Goal: Find specific page/section: Find specific page/section

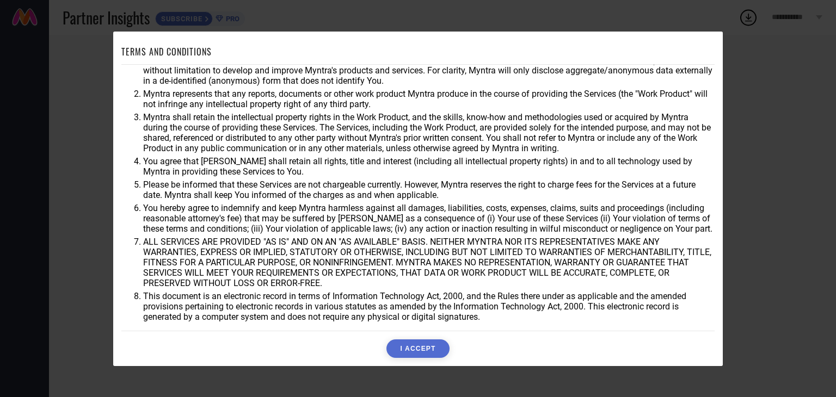
scroll to position [31, 0]
click at [401, 347] on button "I ACCEPT" at bounding box center [418, 349] width 63 height 19
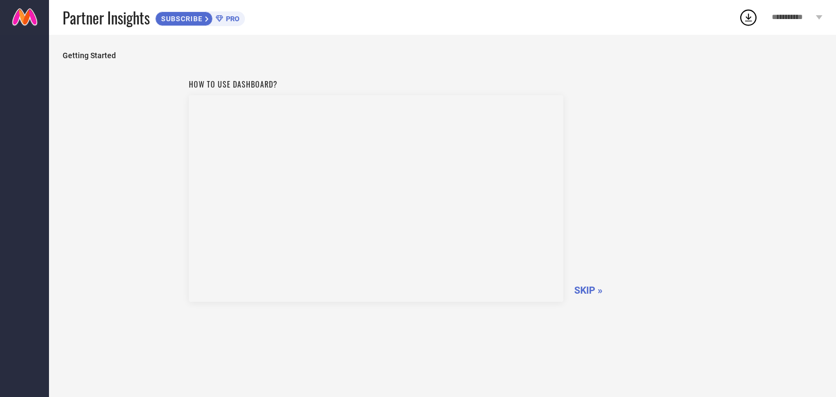
click at [583, 287] on span "SKIP »" at bounding box center [588, 290] width 28 height 11
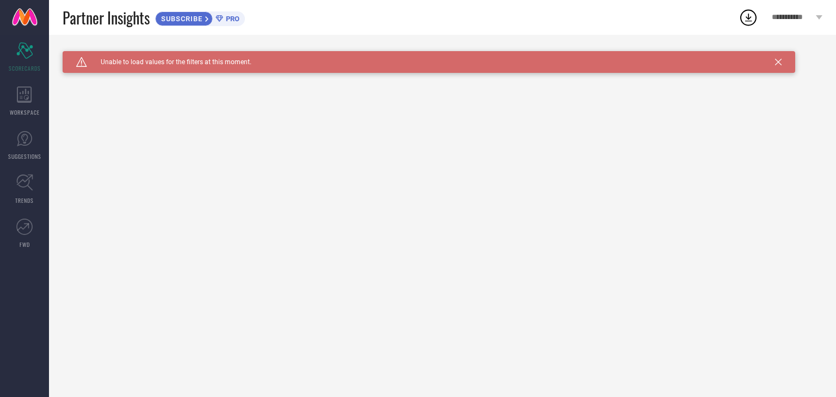
click at [233, 19] on span "PRO" at bounding box center [231, 19] width 16 height 8
